Goal: Contribute content

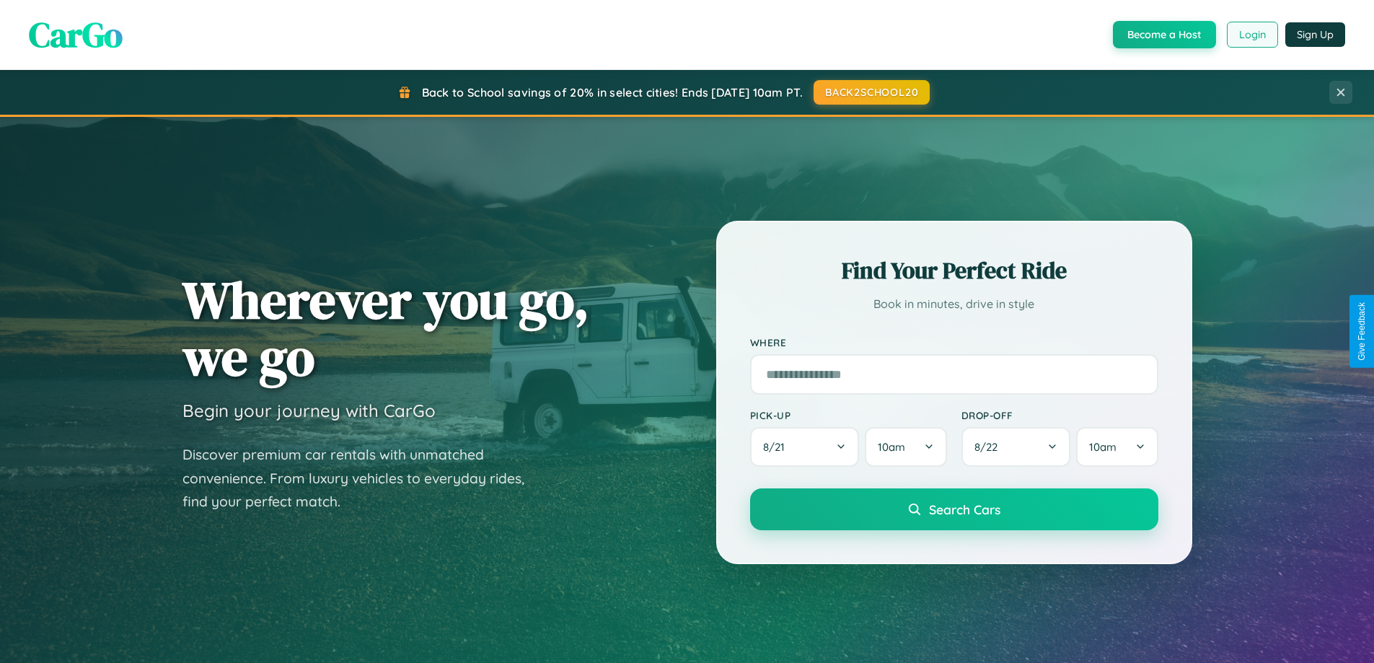
click at [1252, 35] on button "Login" at bounding box center [1252, 35] width 51 height 26
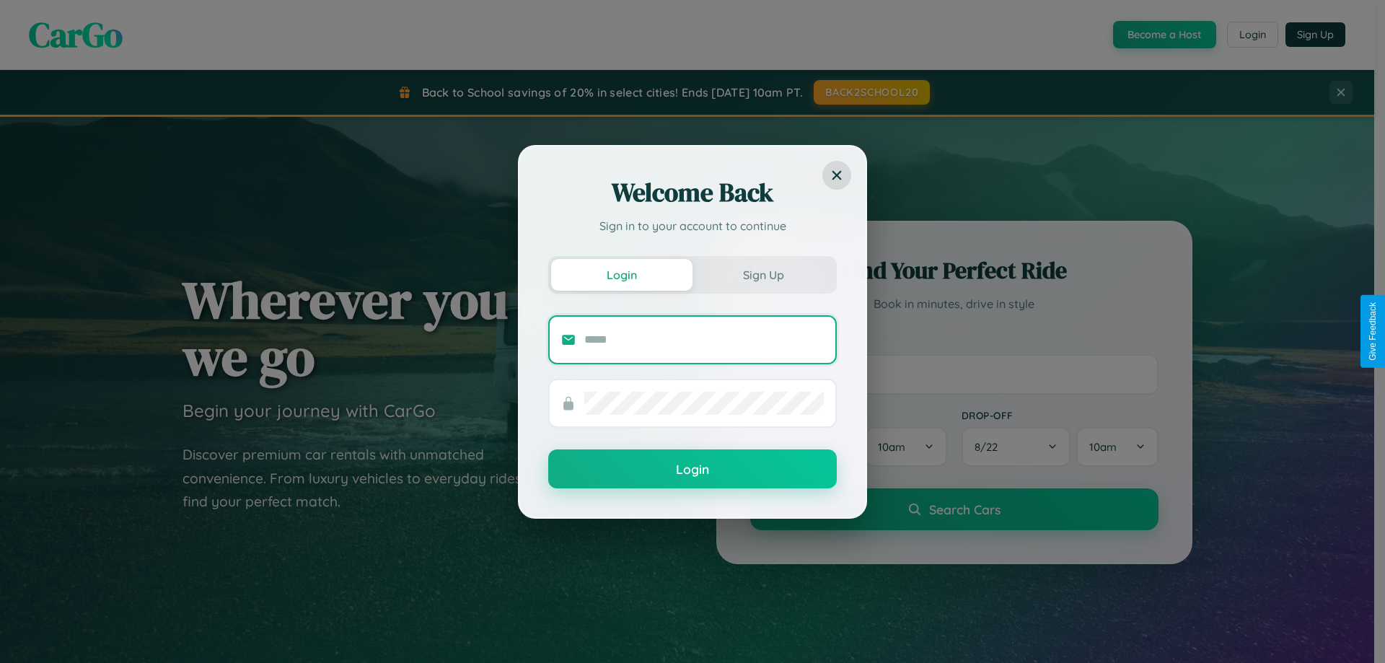
click at [704, 339] on input "text" at bounding box center [704, 339] width 240 height 23
type input "**********"
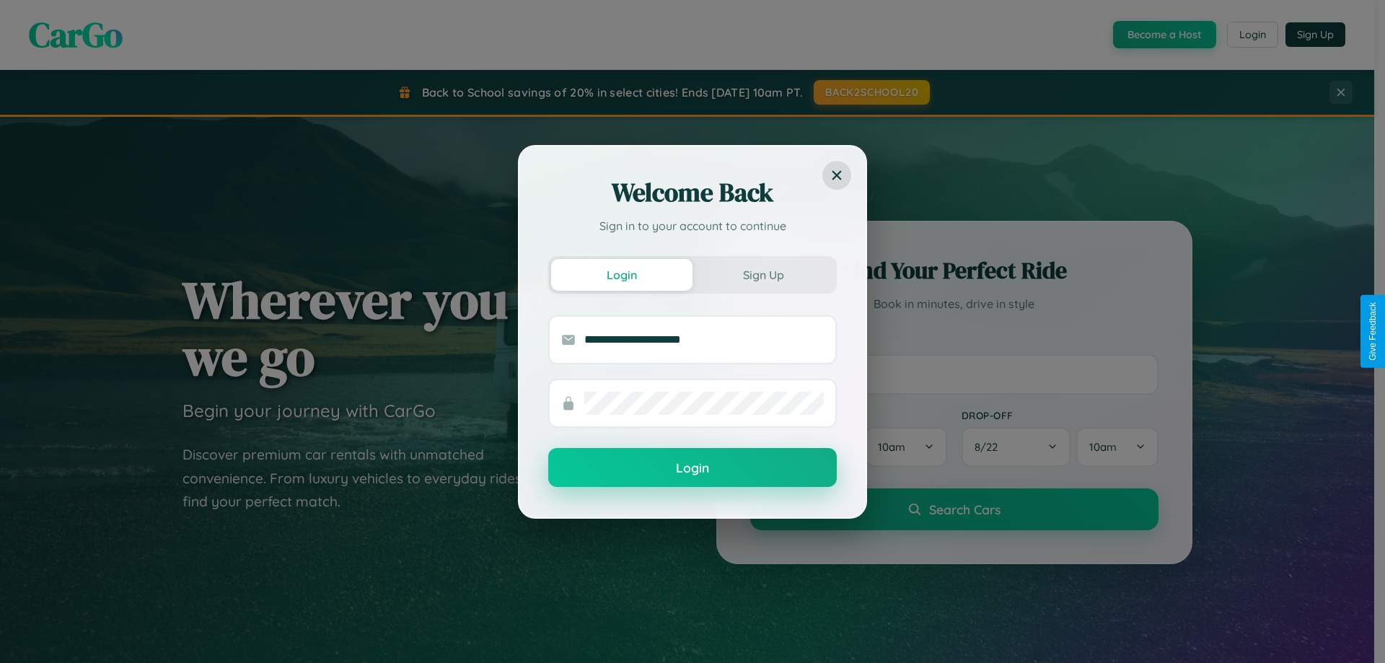
click at [693, 468] on button "Login" at bounding box center [692, 467] width 289 height 39
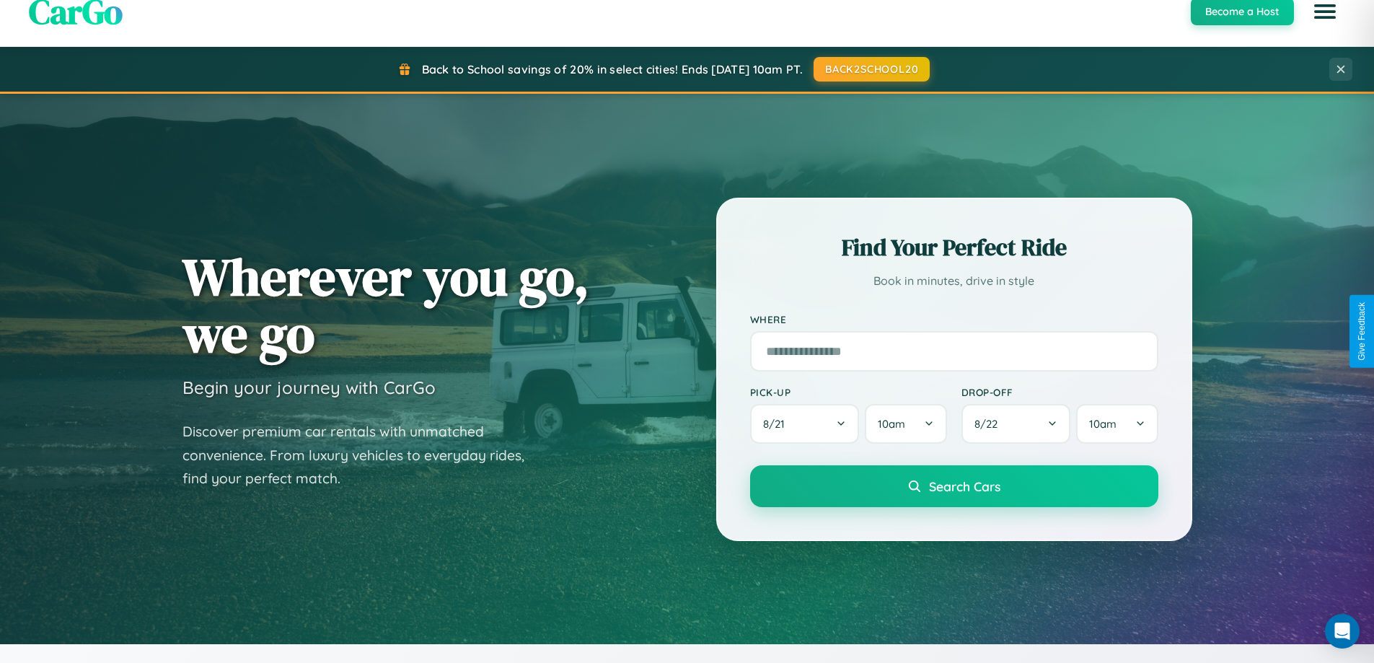
scroll to position [993, 0]
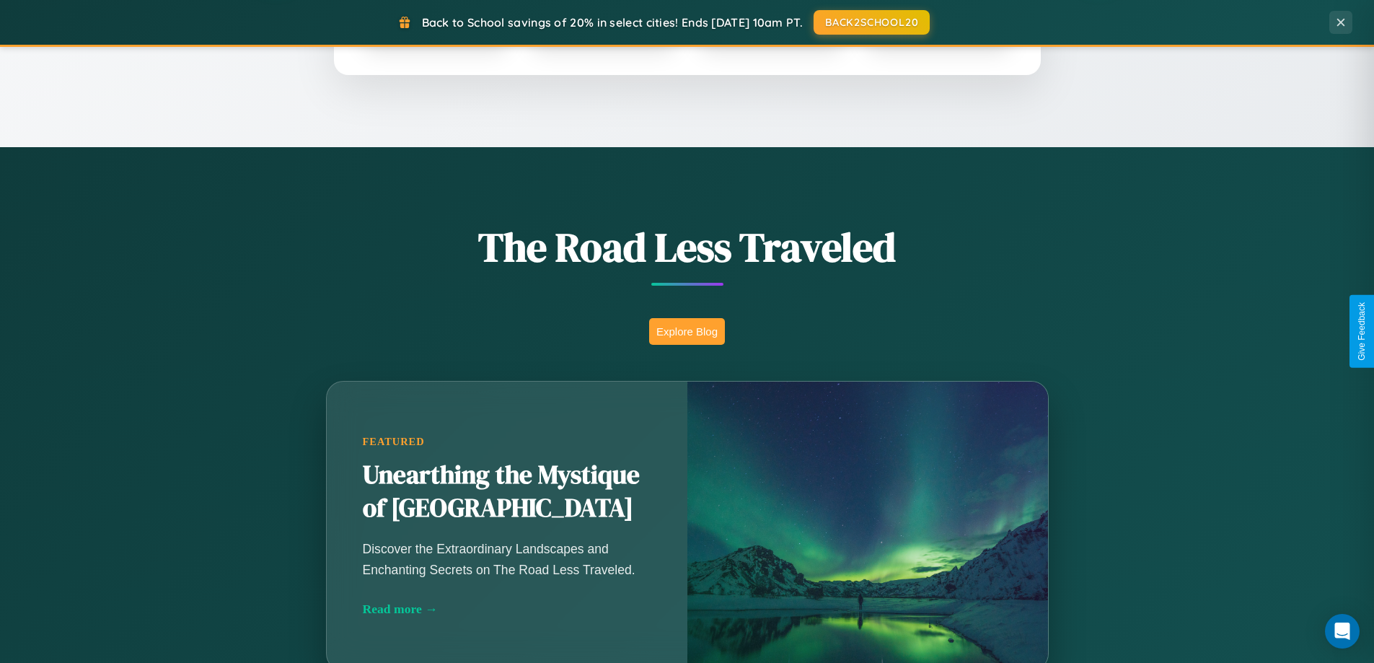
click at [687, 331] on button "Explore Blog" at bounding box center [687, 331] width 76 height 27
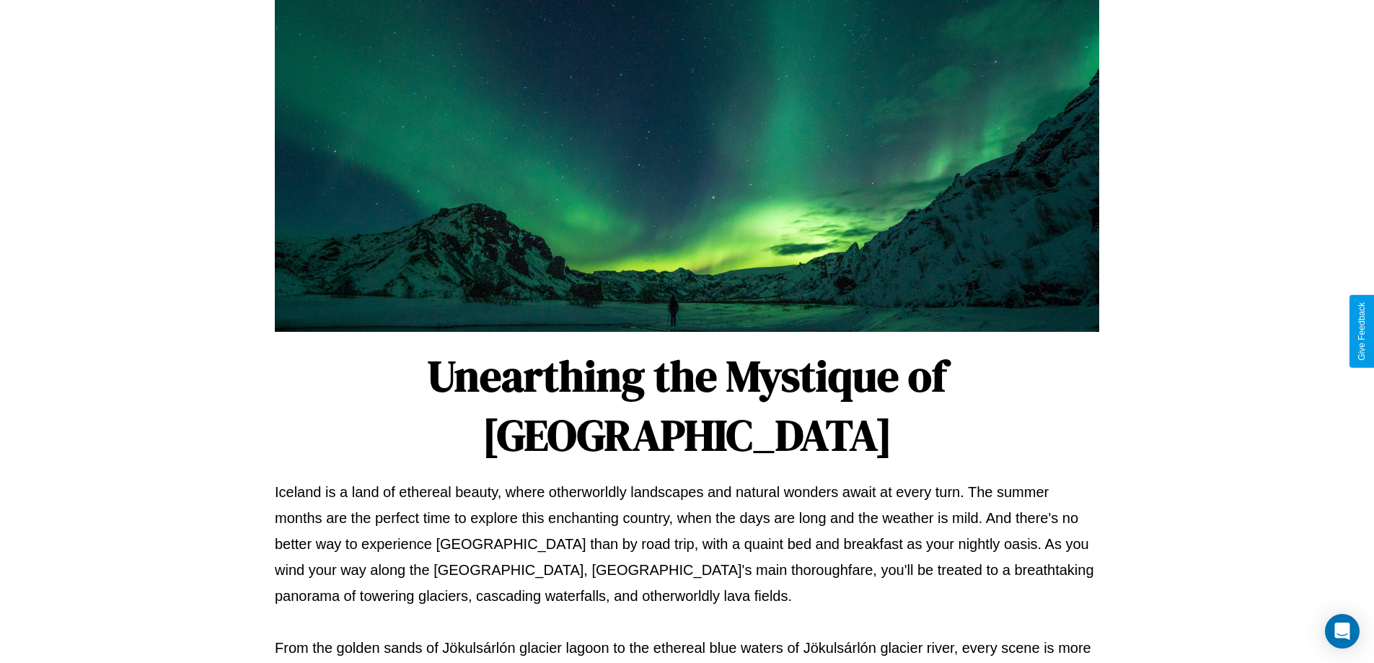
scroll to position [467, 0]
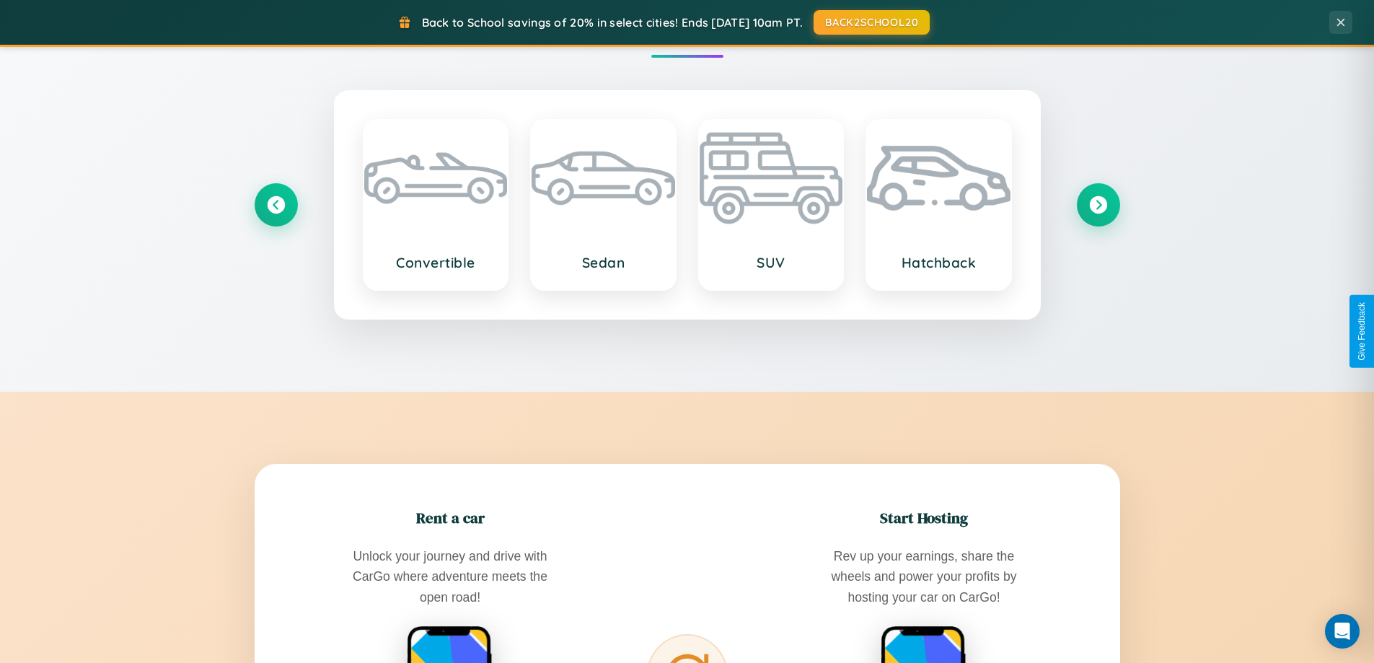
scroll to position [2318, 0]
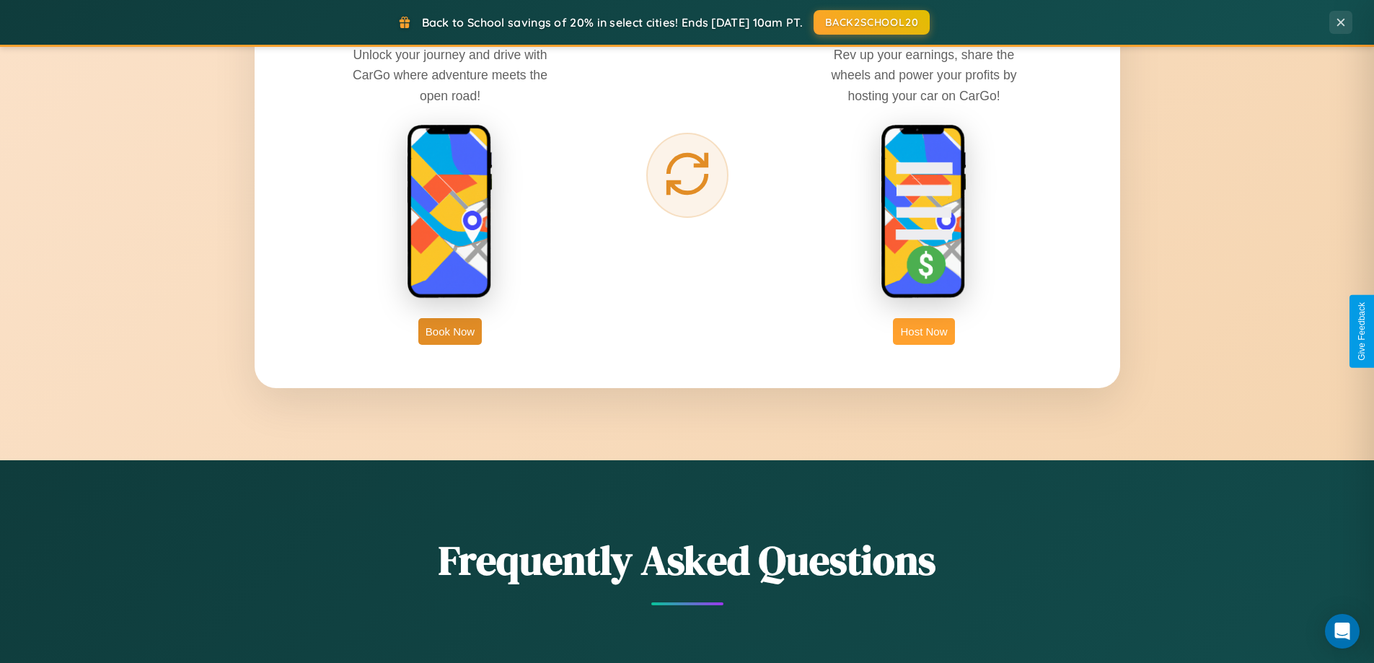
click at [924, 331] on button "Host Now" at bounding box center [923, 331] width 61 height 27
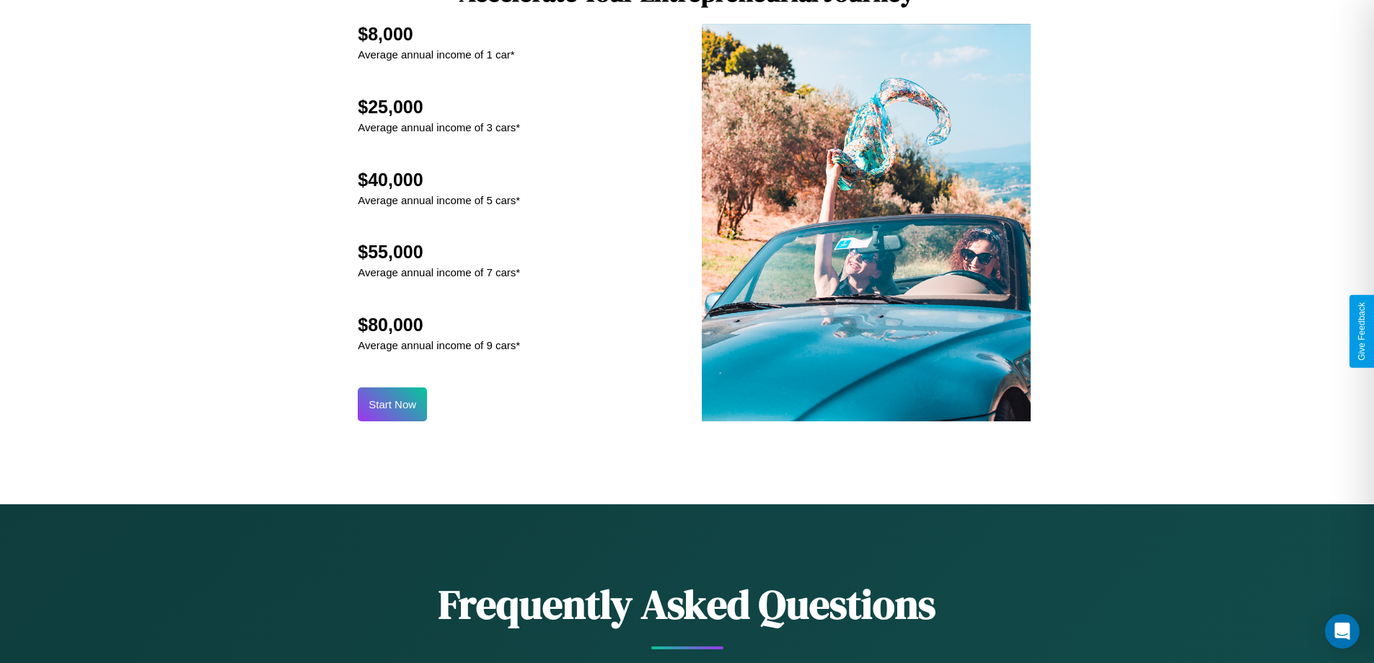
scroll to position [1950, 0]
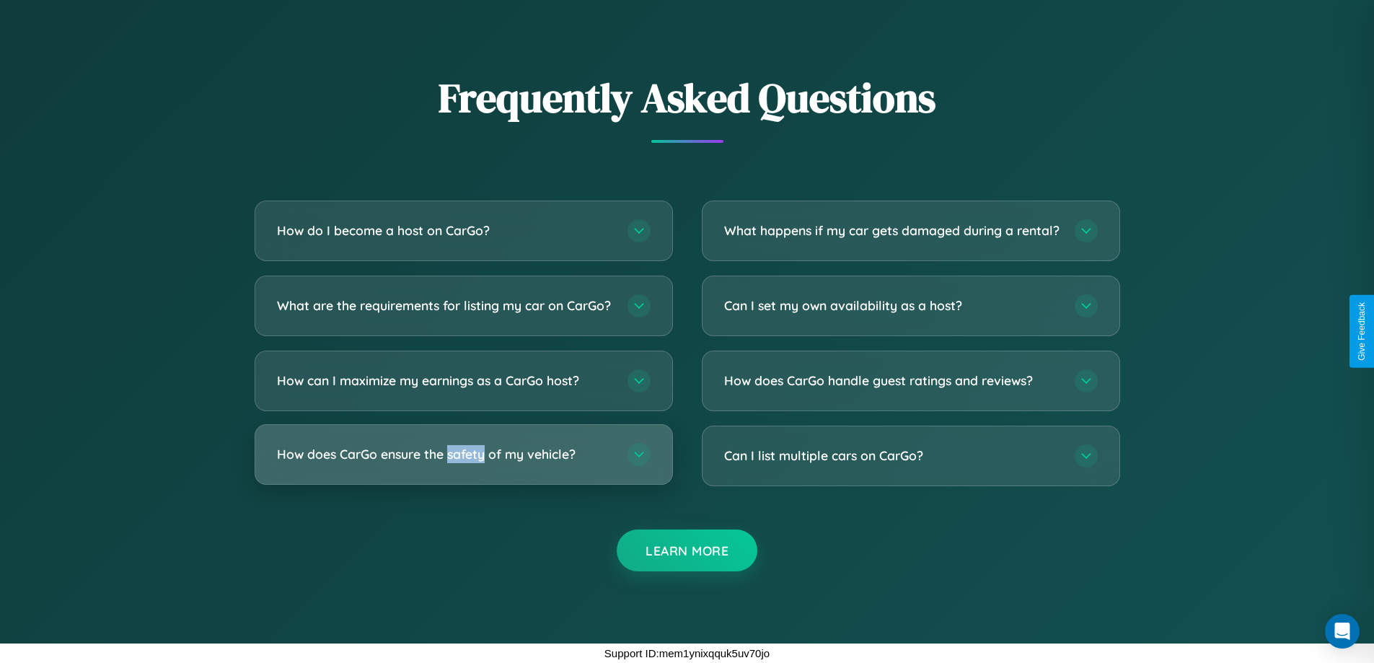
click at [463, 455] on h3 "How does CarGo ensure the safety of my vehicle?" at bounding box center [445, 454] width 336 height 18
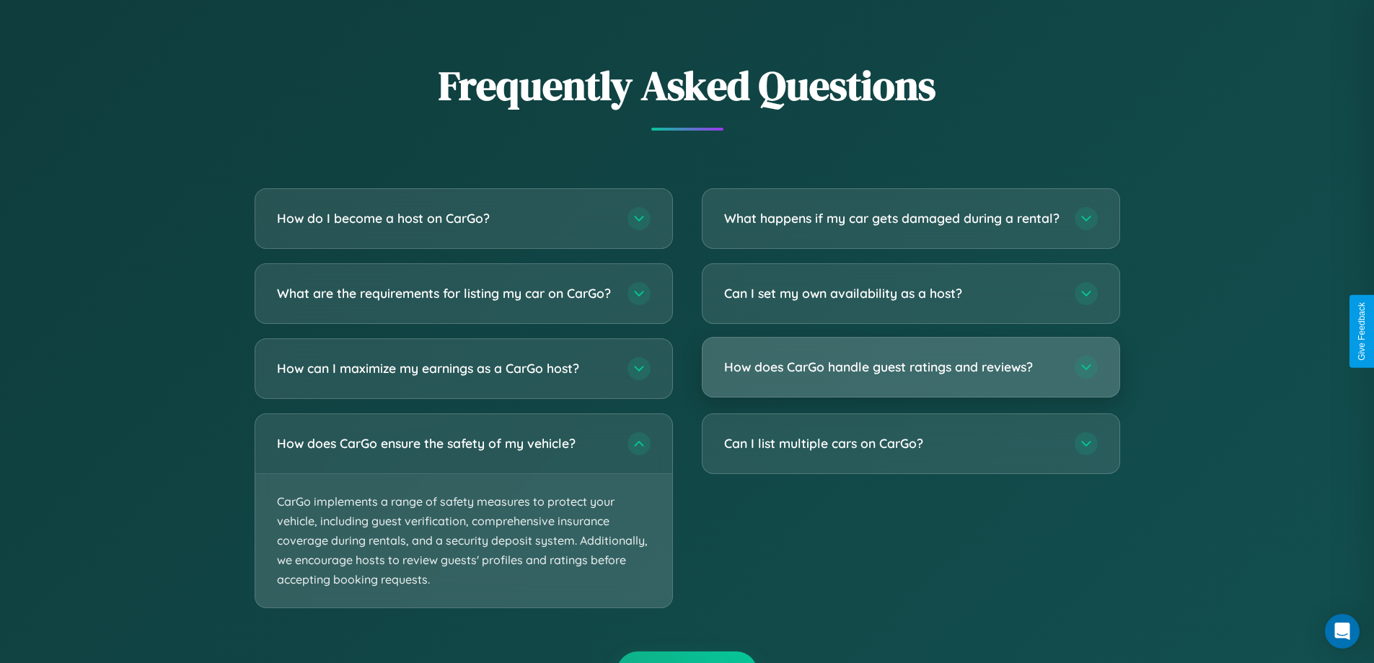
click at [911, 376] on h3 "How does CarGo handle guest ratings and reviews?" at bounding box center [892, 367] width 336 height 18
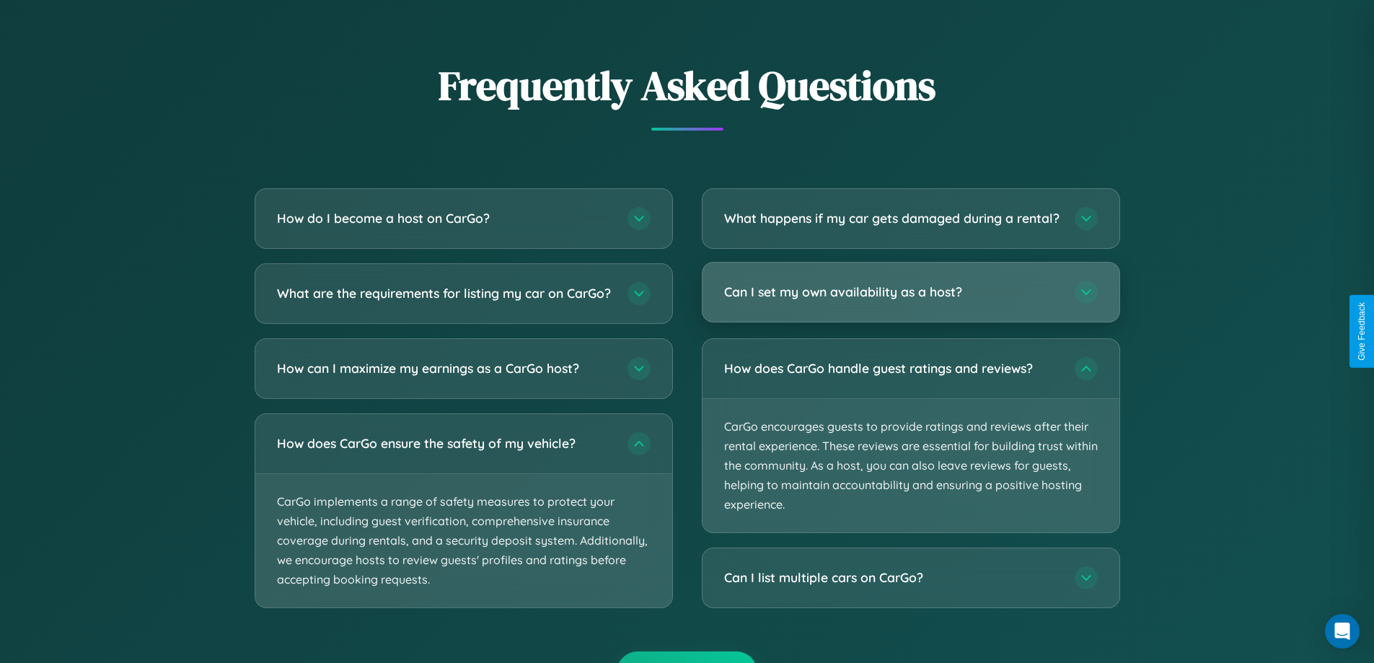
click at [911, 301] on h3 "Can I set my own availability as a host?" at bounding box center [892, 292] width 336 height 18
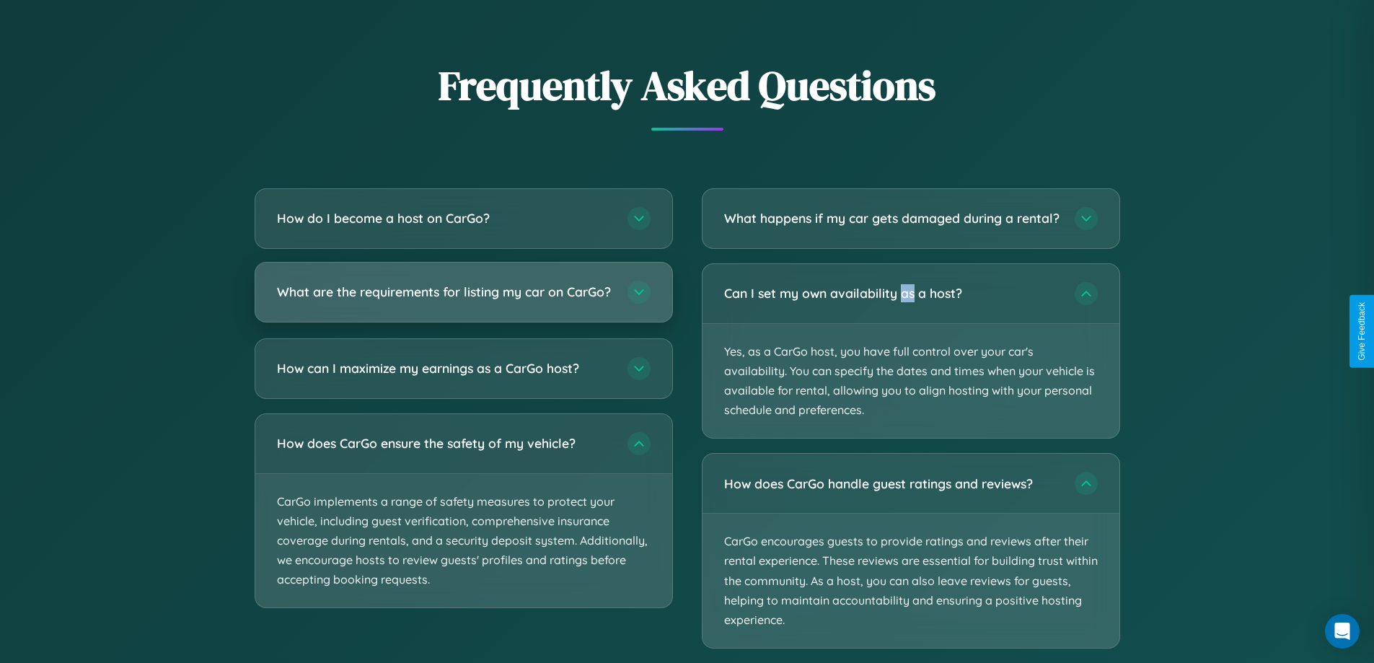
click at [463, 299] on h3 "What are the requirements for listing my car on CarGo?" at bounding box center [445, 292] width 336 height 18
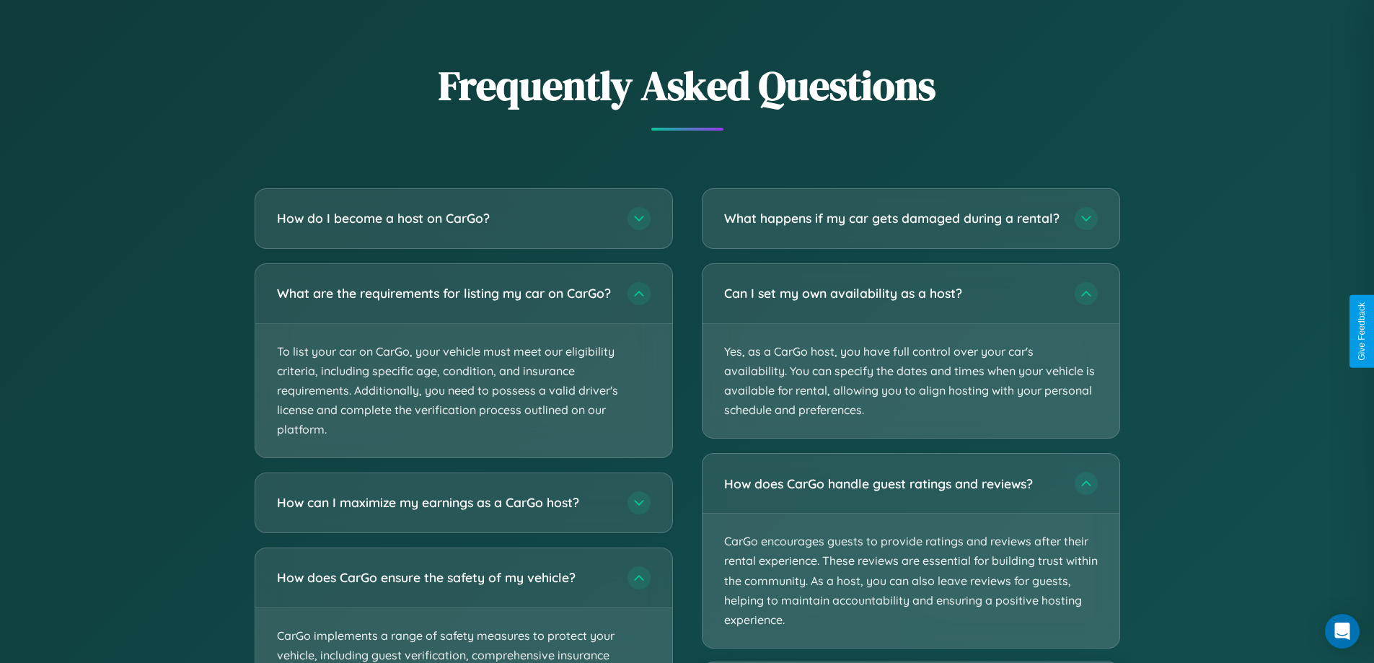
scroll to position [2023, 0]
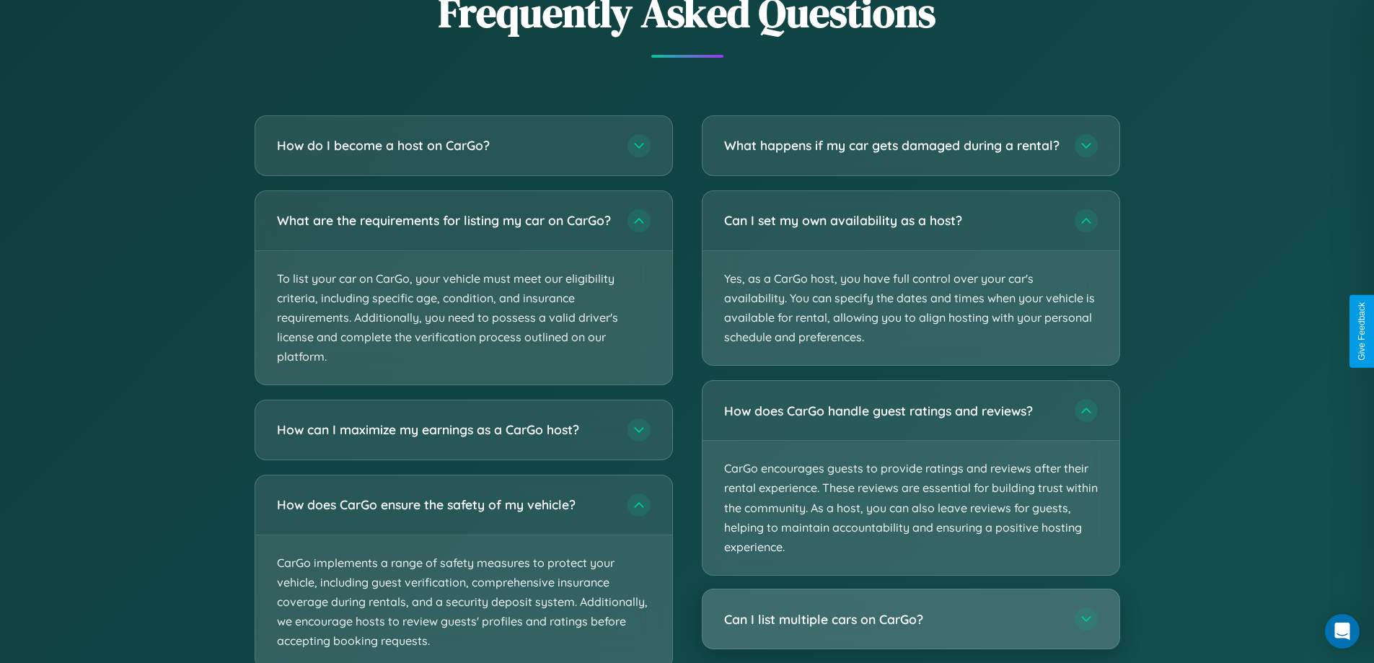
click at [911, 628] on h3 "Can I list multiple cars on CarGo?" at bounding box center [892, 619] width 336 height 18
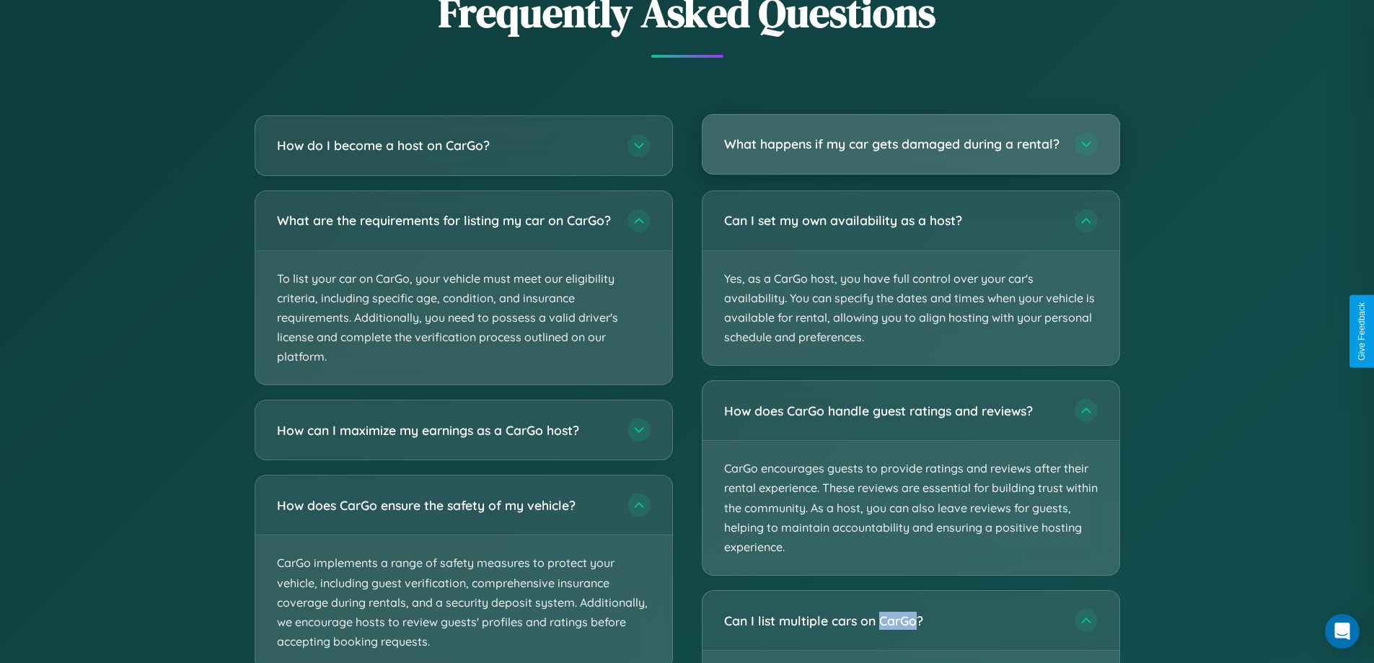
click at [911, 150] on h3 "What happens if my car gets damaged during a rental?" at bounding box center [892, 144] width 336 height 18
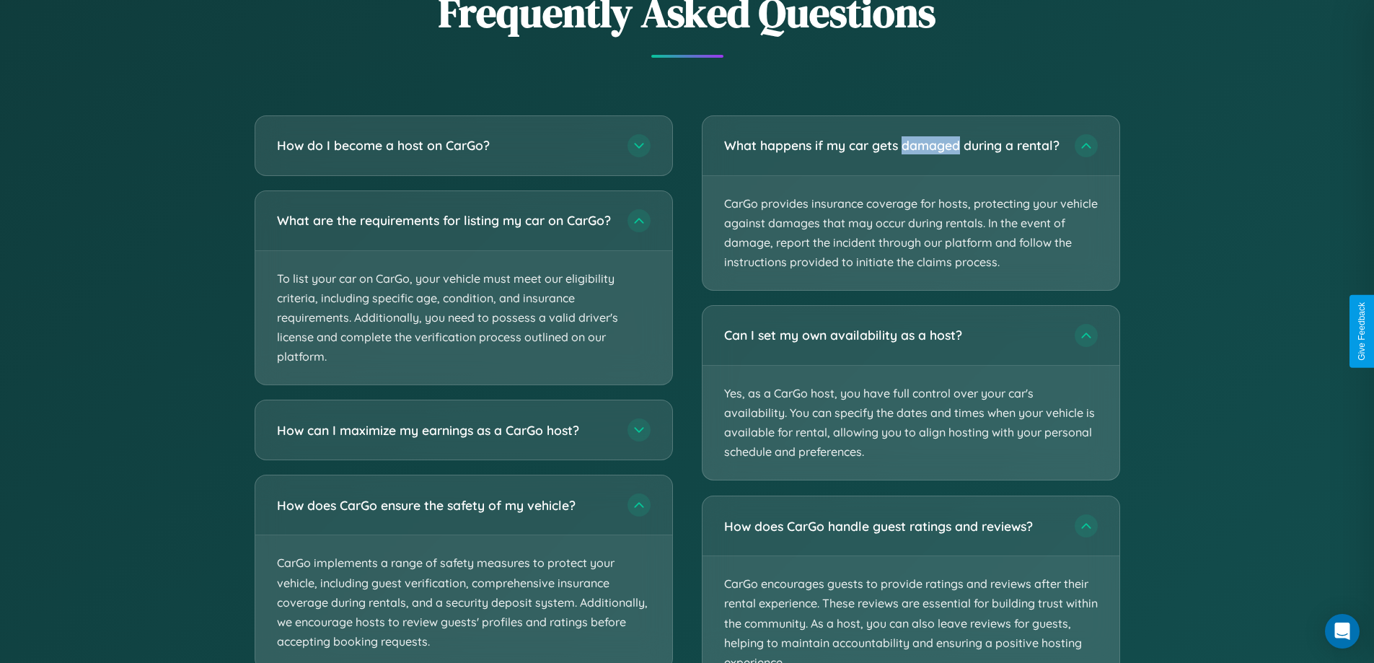
scroll to position [2254, 0]
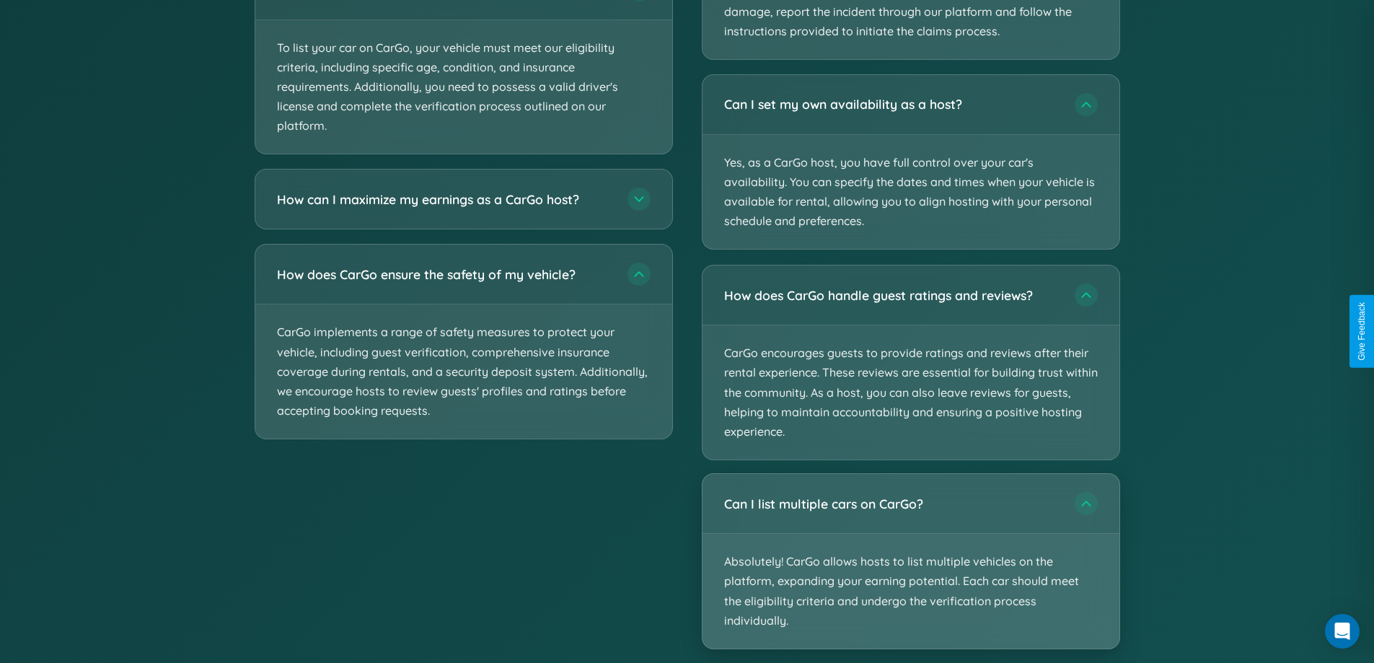
click at [911, 574] on p "Absolutely! CarGo allows hosts to list multiple vehicles on the platform, expan…" at bounding box center [911, 591] width 417 height 115
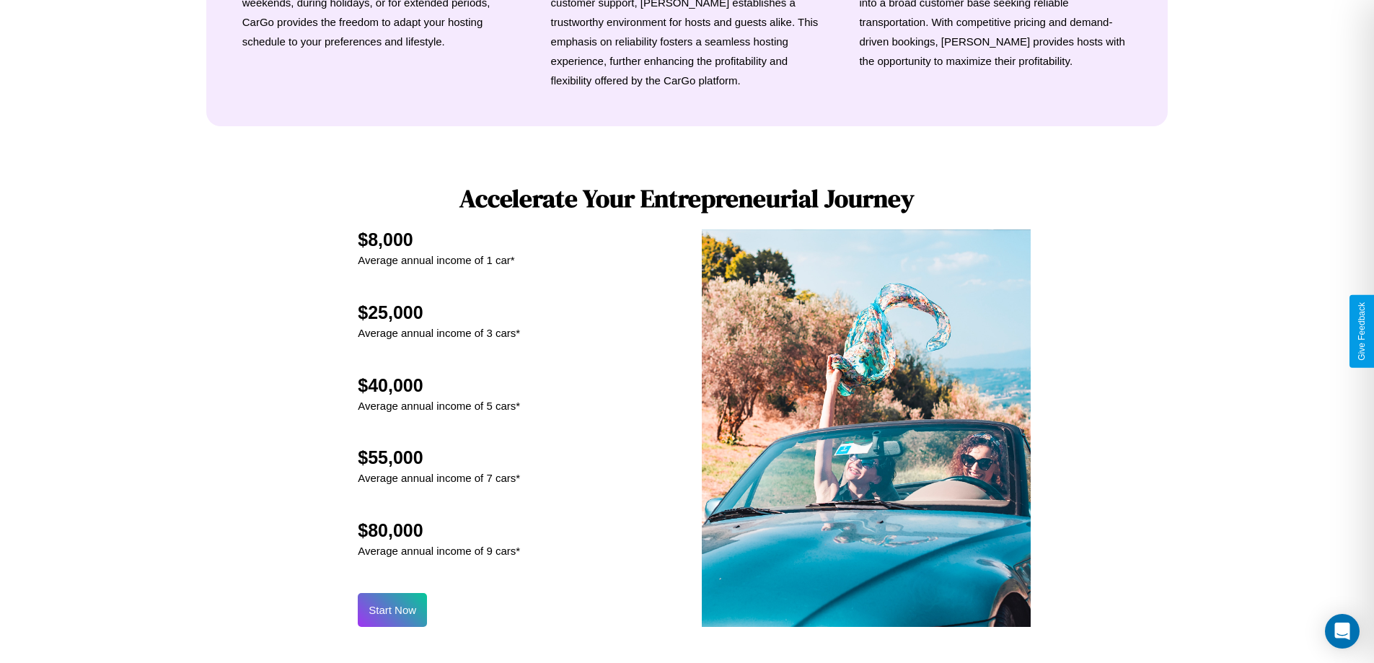
scroll to position [697, 0]
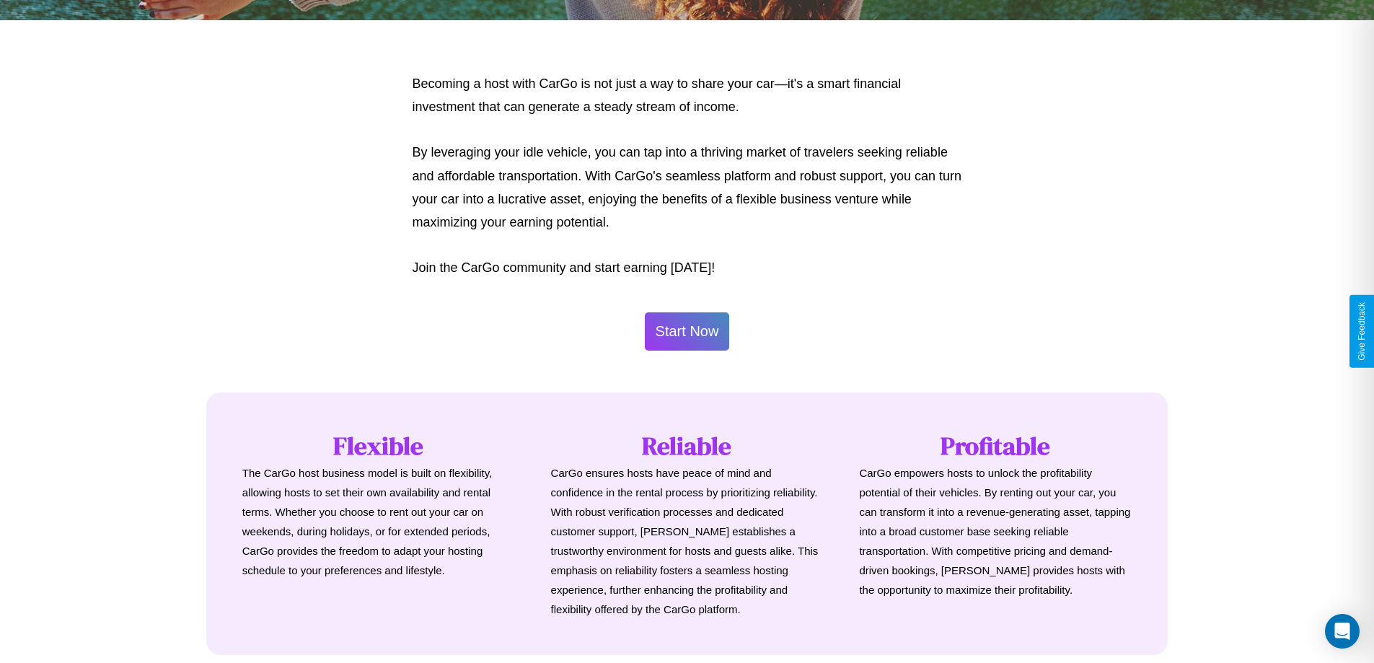
click at [687, 331] on button "Start Now" at bounding box center [687, 331] width 85 height 38
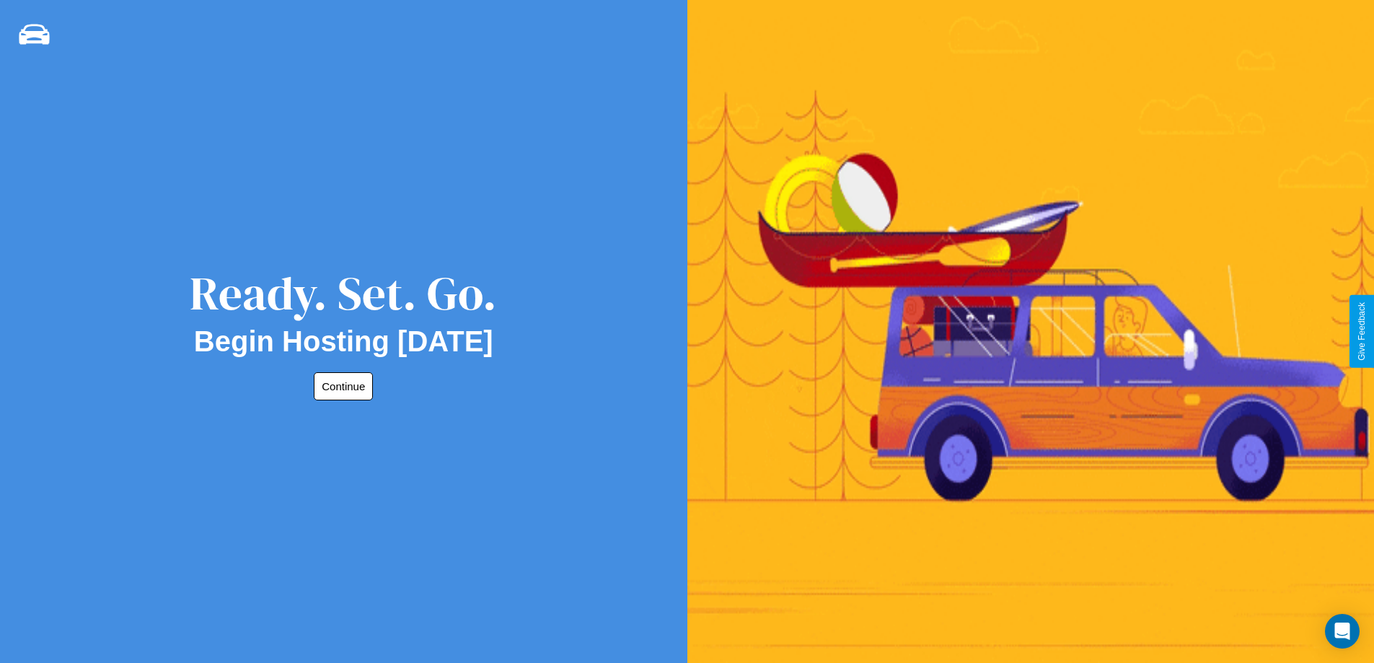
click at [341, 386] on button "Continue" at bounding box center [343, 386] width 59 height 28
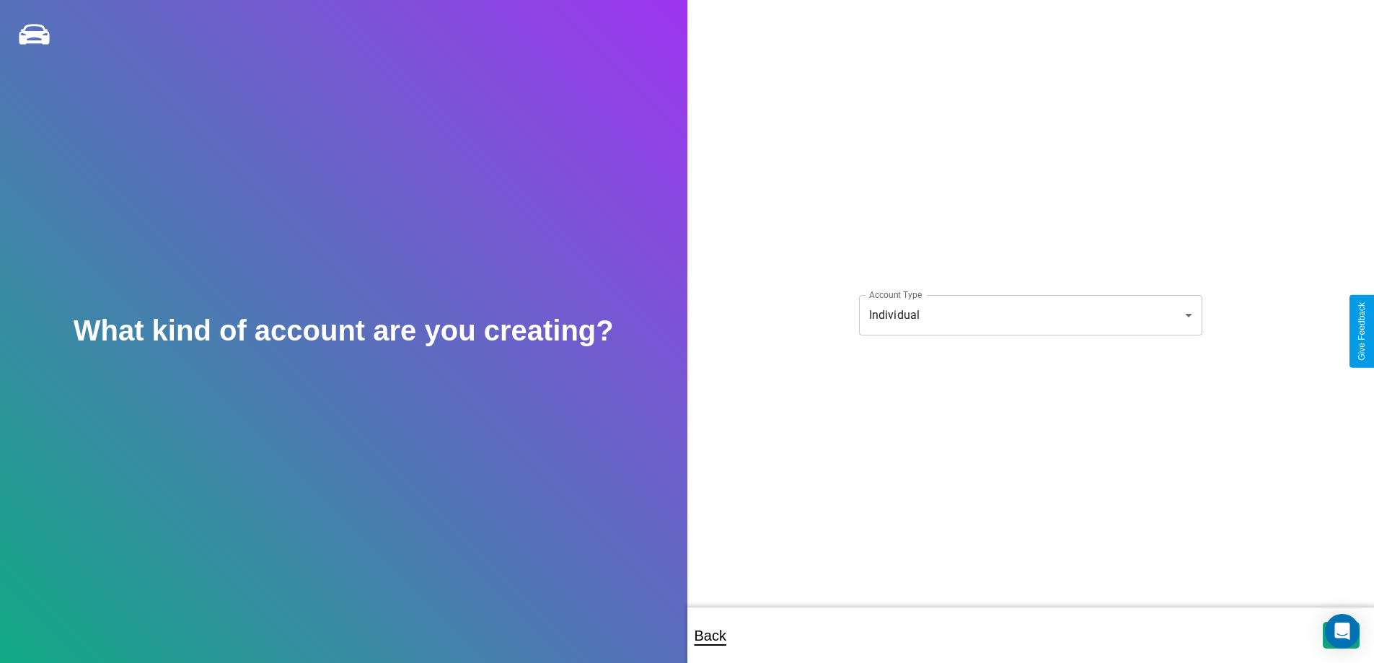
click at [1030, 315] on body "**********" at bounding box center [687, 341] width 1374 height 683
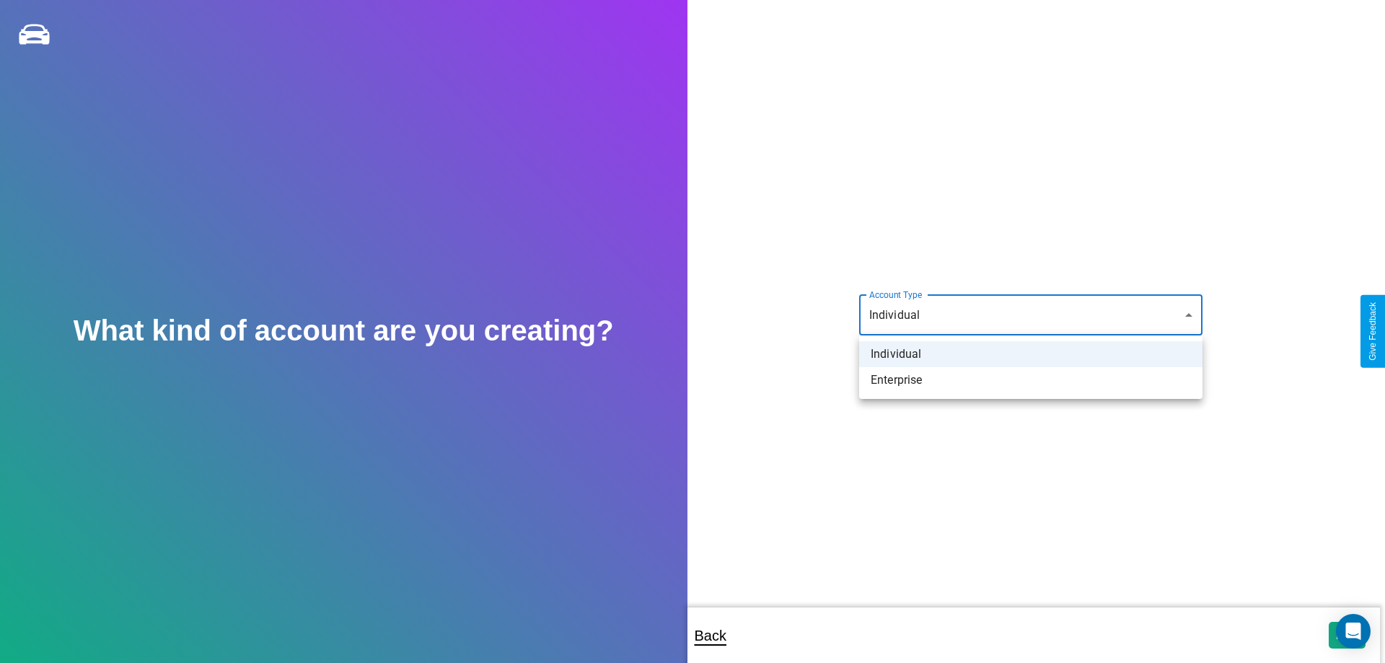
click at [1031, 354] on li "Individual" at bounding box center [1030, 354] width 343 height 26
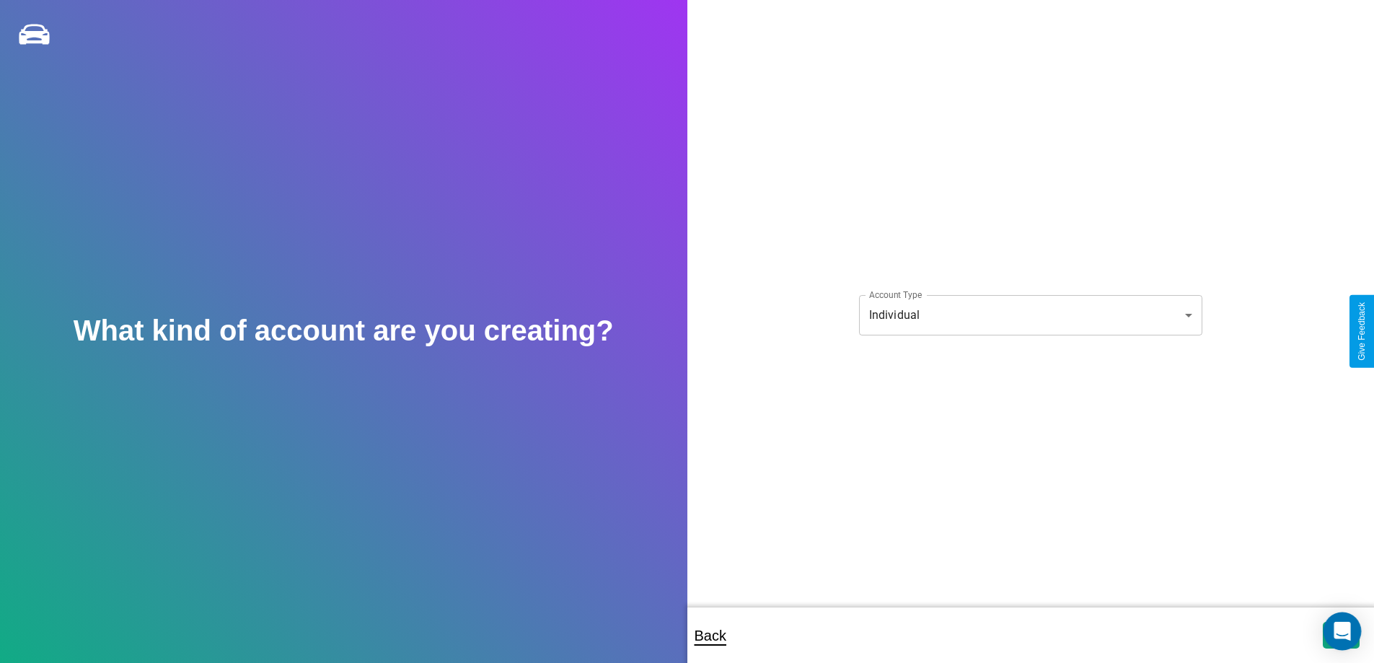
click at [1341, 635] on icon "Open Intercom Messenger" at bounding box center [1342, 631] width 17 height 19
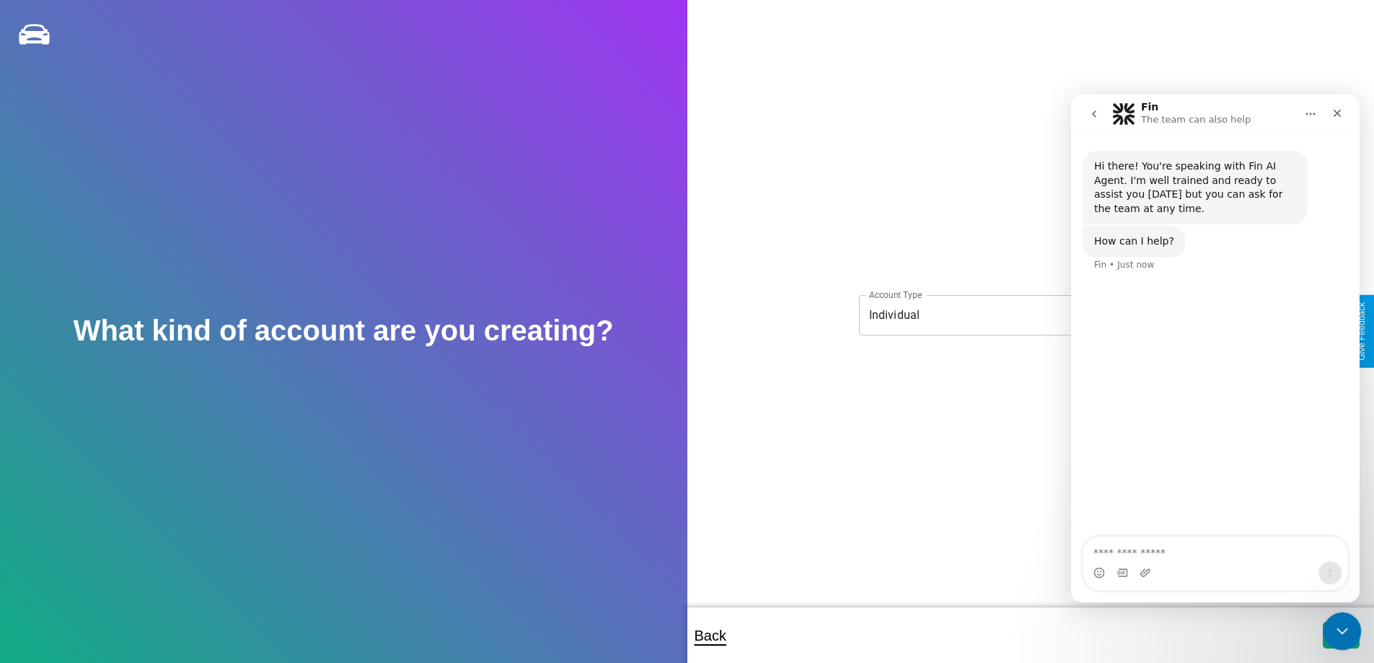
click at [1339, 632] on icon "Close Intercom Messenger" at bounding box center [1340, 628] width 17 height 17
